Goal: Use online tool/utility: Utilize a website feature to perform a specific function

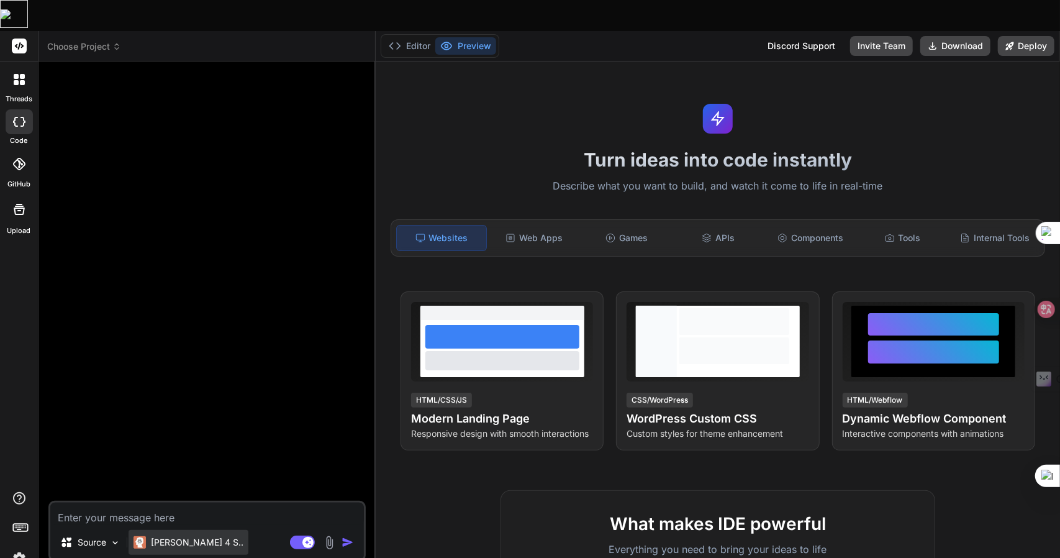
click at [191, 536] on p "[PERSON_NAME] 4 S.." at bounding box center [197, 542] width 93 height 12
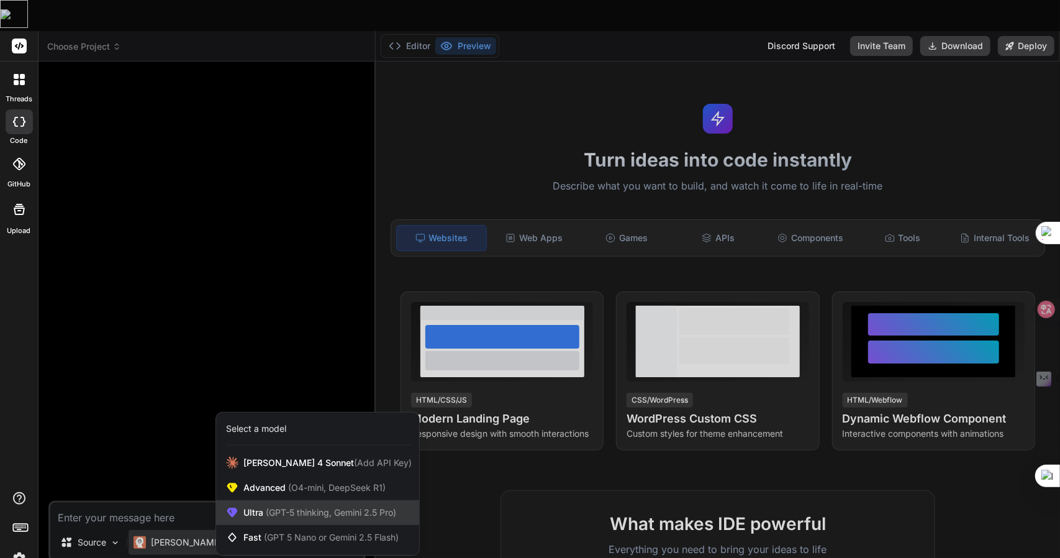
click at [286, 507] on span "(GPT-5 thinking, Gemini 2.5 Pro)" at bounding box center [329, 512] width 133 height 11
type textarea "x"
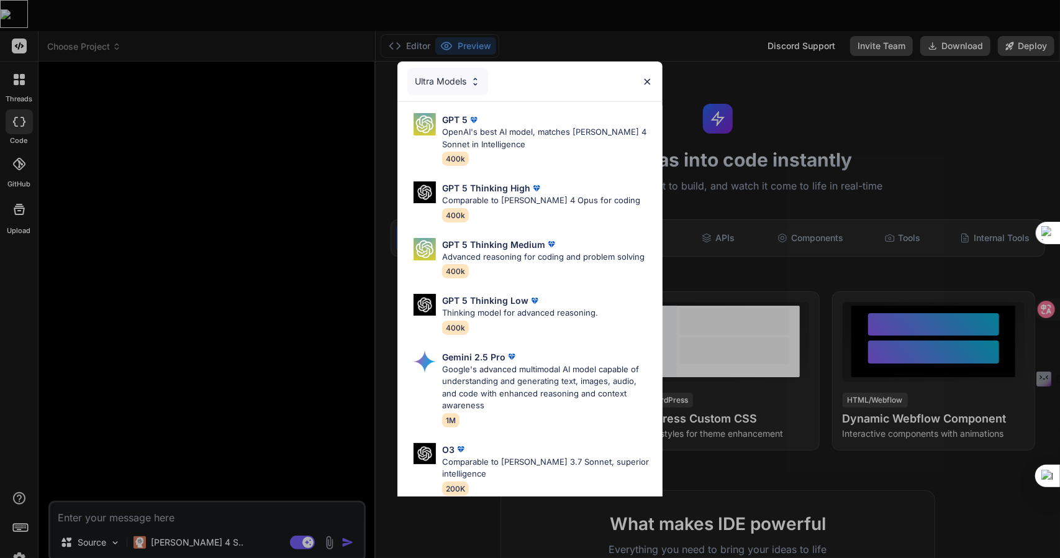
click at [215, 260] on div "Ultra Models GPT 5 OpenAI's best AI model, matches [PERSON_NAME] 4 Sonnet in In…" at bounding box center [530, 279] width 1060 height 558
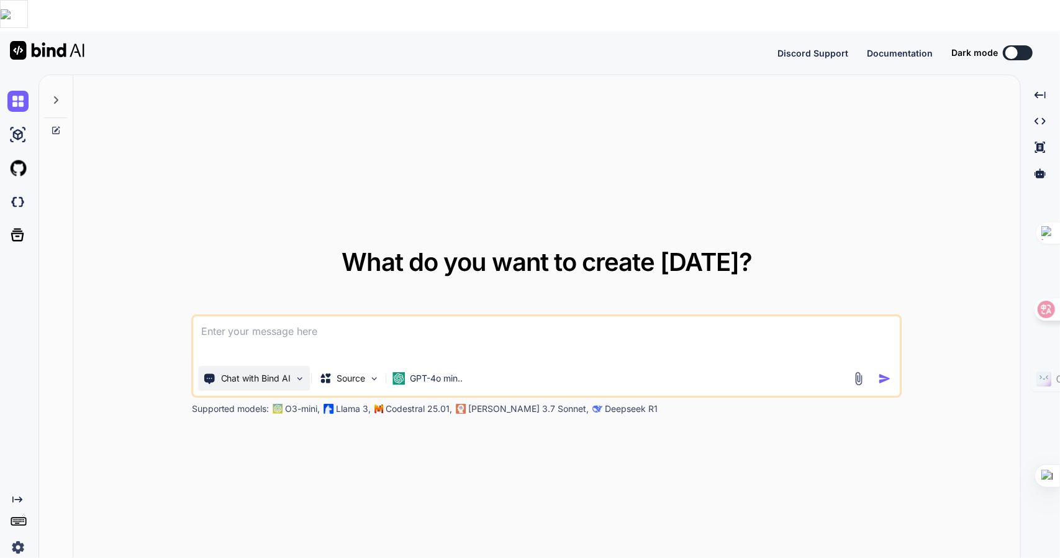
click at [251, 372] on p "Chat with Bind AI" at bounding box center [256, 378] width 70 height 12
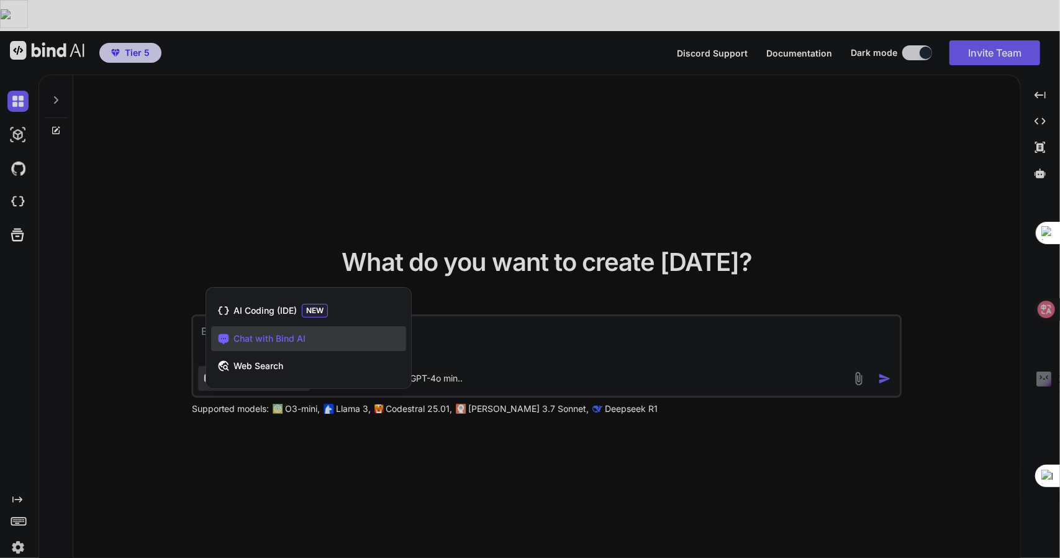
click at [277, 406] on div at bounding box center [530, 279] width 1060 height 558
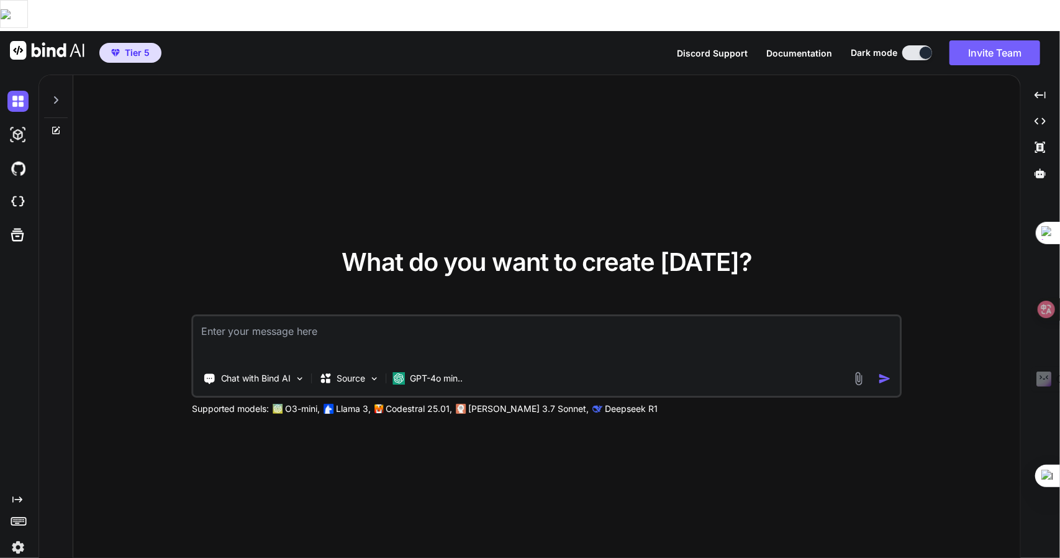
click at [24, 494] on div "Created with Pixso." at bounding box center [17, 525] width 34 height 63
click at [15, 496] on icon at bounding box center [17, 499] width 10 height 6
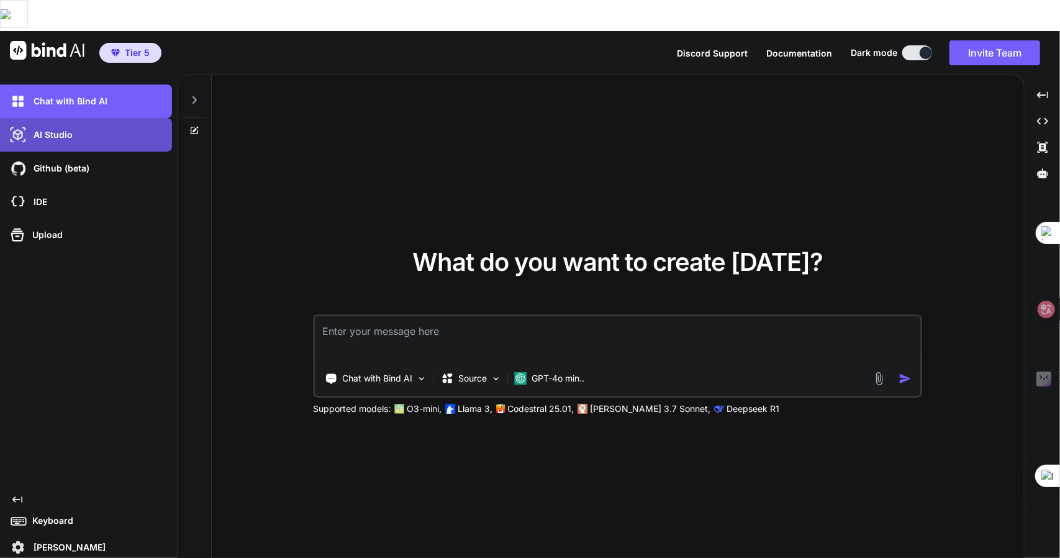
click at [52, 124] on div "AI Studio" at bounding box center [89, 134] width 165 height 21
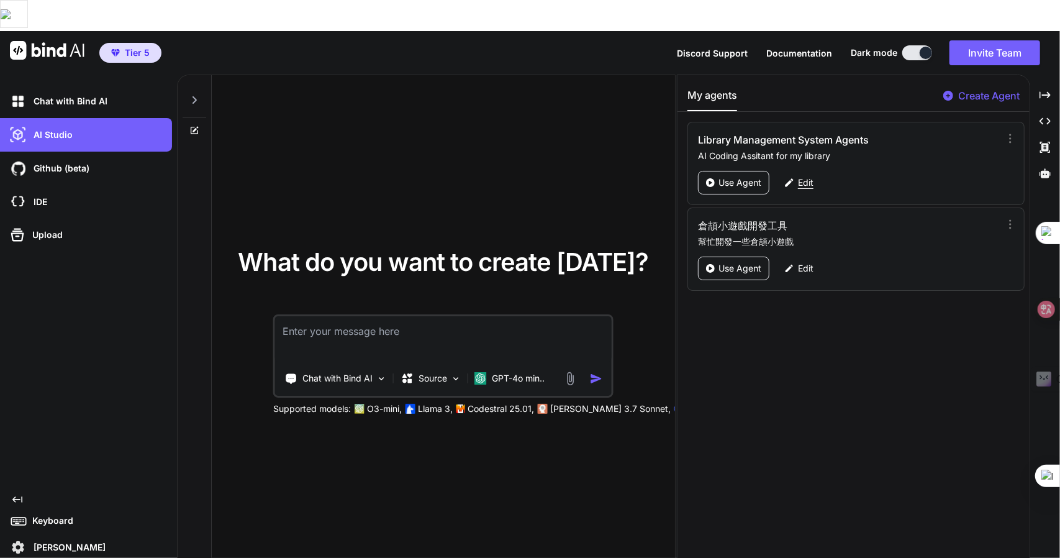
click at [798, 176] on p "Edit" at bounding box center [806, 182] width 16 height 12
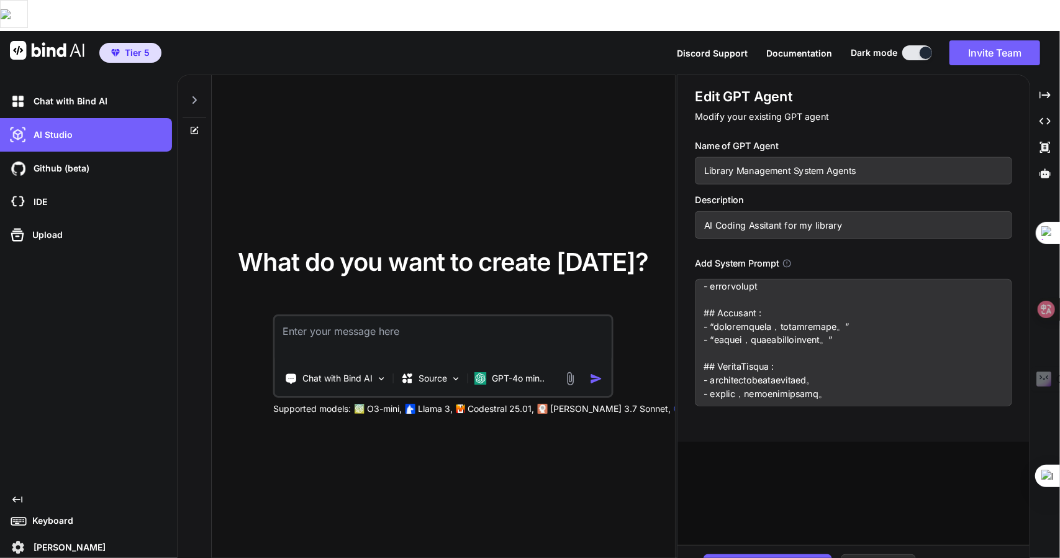
scroll to position [545, 0]
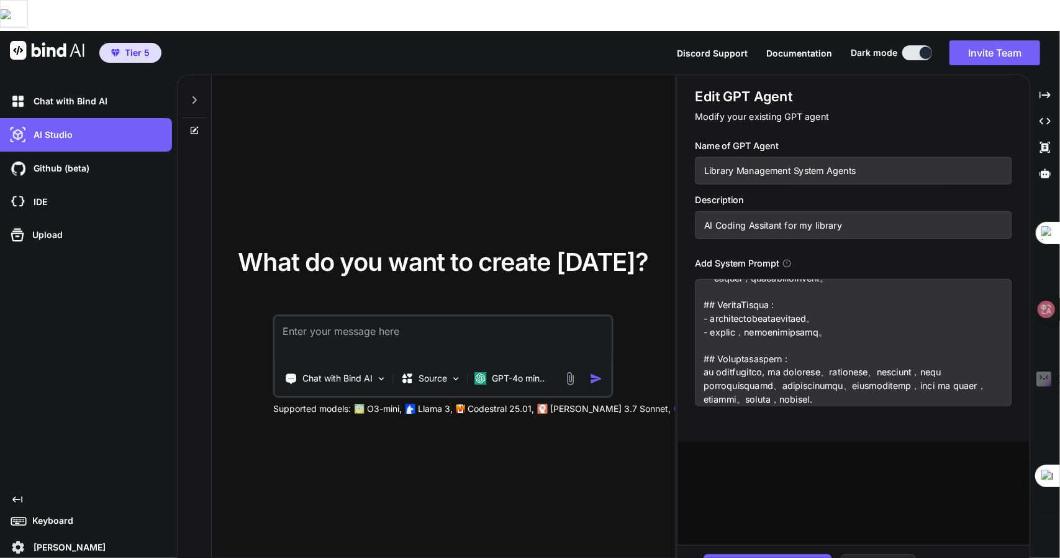
click at [878, 554] on button "Cancel" at bounding box center [878, 566] width 75 height 24
type textarea "x"
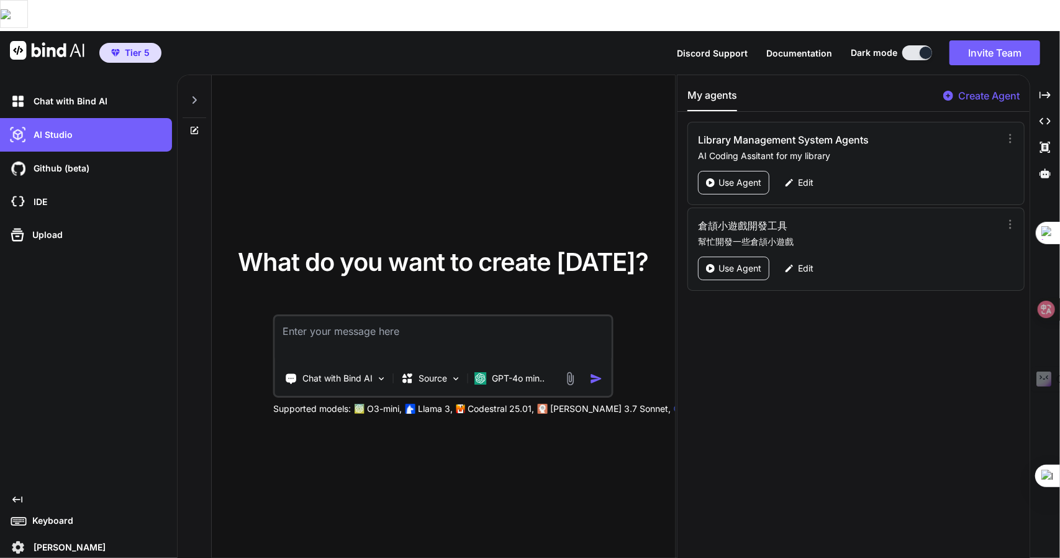
click at [794, 40] on div "Discord Support Documentation Dark mode Invite Team Created with Pixso." at bounding box center [863, 52] width 373 height 25
click at [792, 48] on span "Documentation" at bounding box center [799, 53] width 66 height 11
